Goal: Use online tool/utility

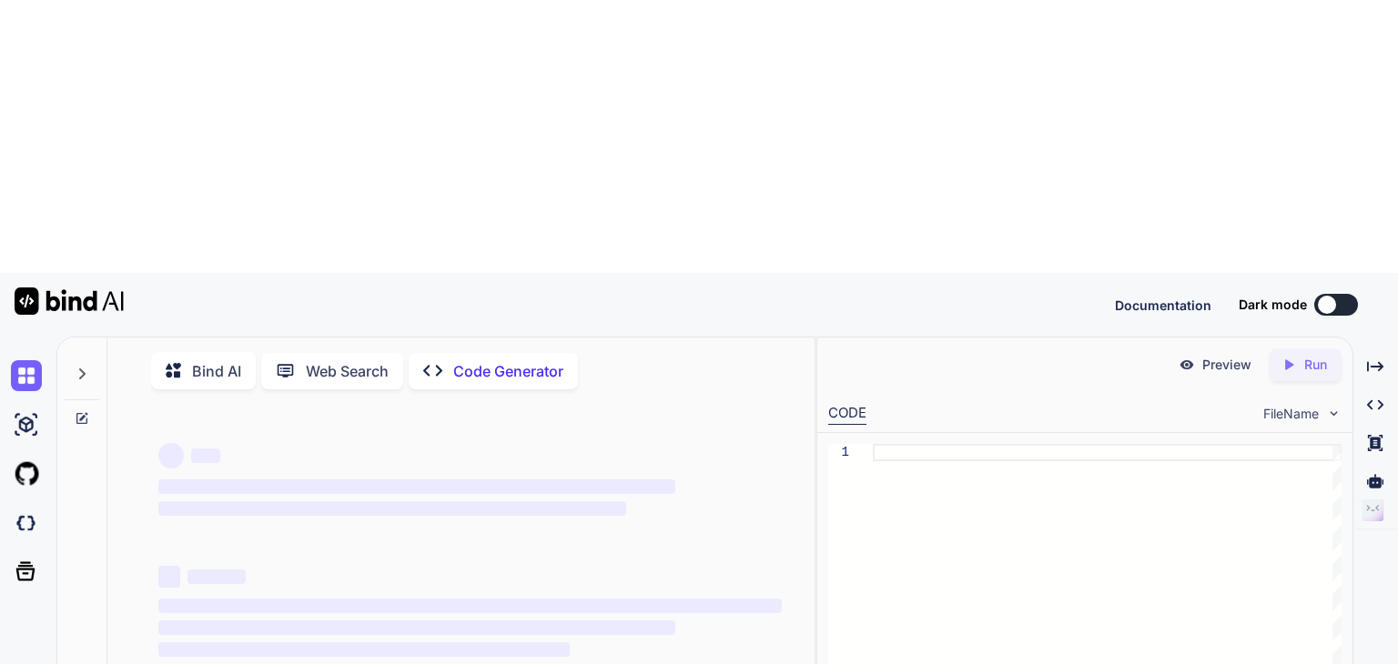
type textarea "x"
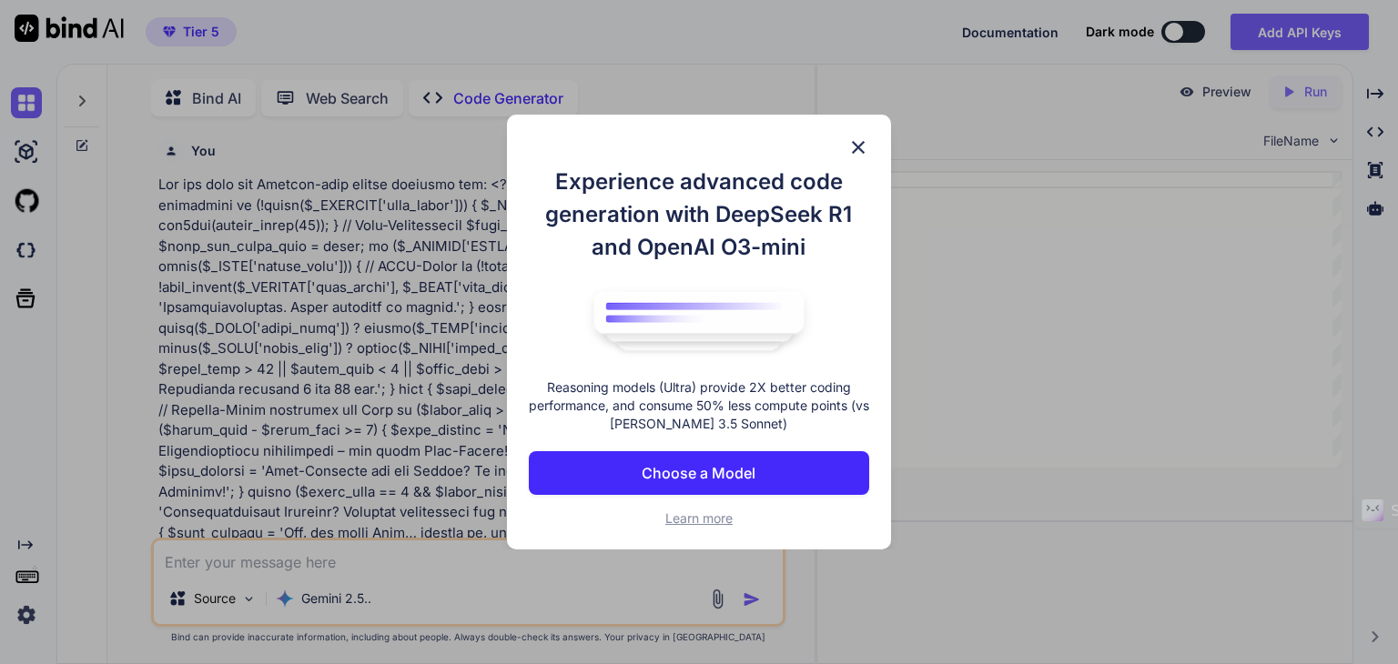
click at [719, 470] on p "Choose a Model" at bounding box center [699, 473] width 114 height 22
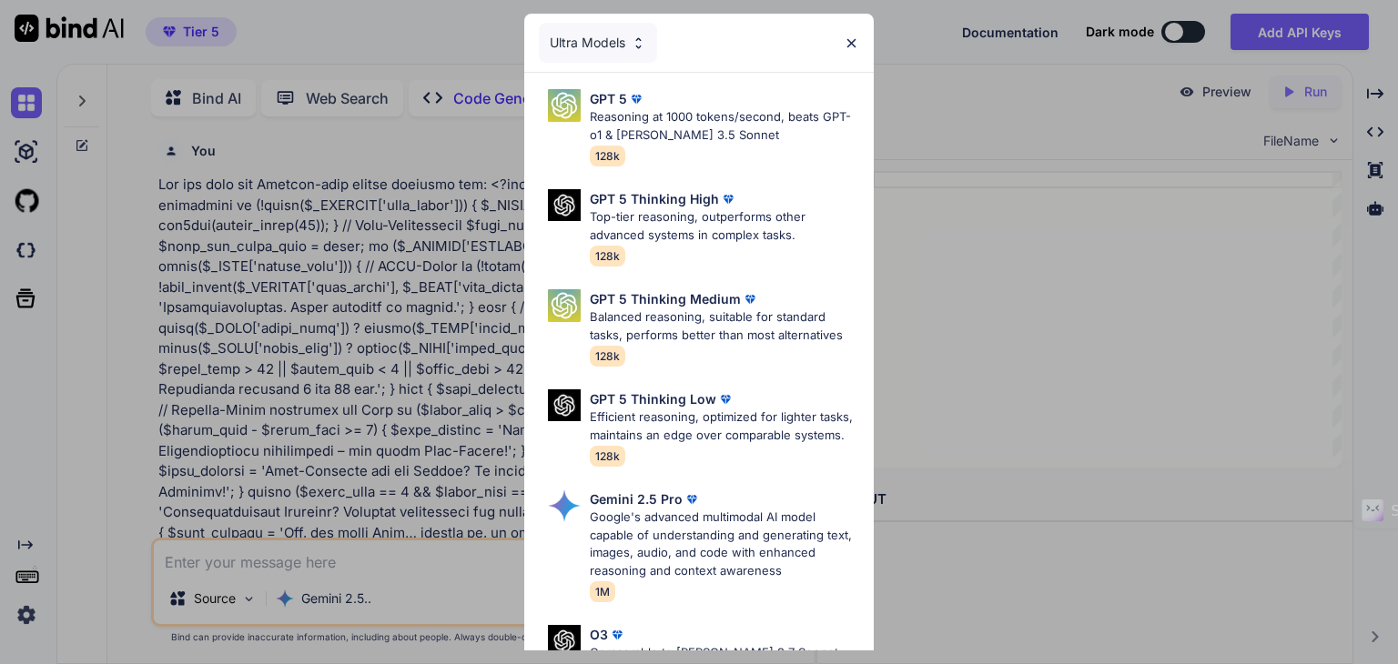
type textarea "x"
